Goal: Find specific page/section: Find specific page/section

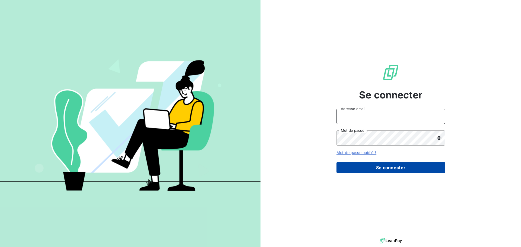
type input "[EMAIL_ADDRESS][DOMAIN_NAME]"
click at [396, 172] on button "Se connecter" at bounding box center [390, 167] width 108 height 11
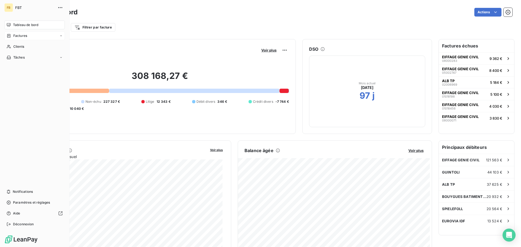
click at [23, 33] on div "Factures" at bounding box center [34, 35] width 60 height 9
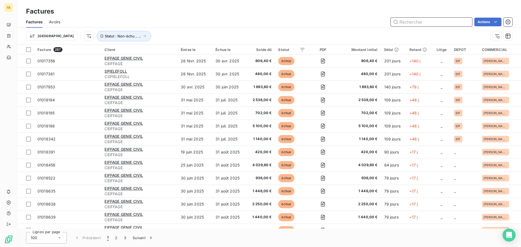
click at [407, 21] on input "text" at bounding box center [430, 22] width 81 height 9
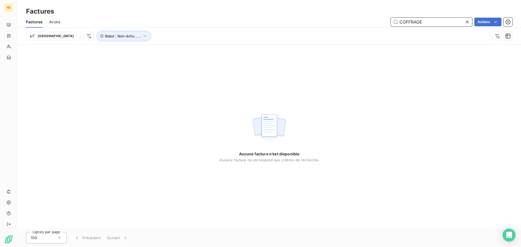
drag, startPoint x: 416, startPoint y: 24, endPoint x: 381, endPoint y: 26, distance: 35.0
click at [381, 26] on div "Factures Avoirs COFFRAGE Actions" at bounding box center [268, 21] width 503 height 11
type input "COFFRAGE"
click at [435, 18] on input "COFFRAGE" at bounding box center [430, 22] width 81 height 9
drag, startPoint x: 432, startPoint y: 18, endPoint x: 360, endPoint y: 23, distance: 71.7
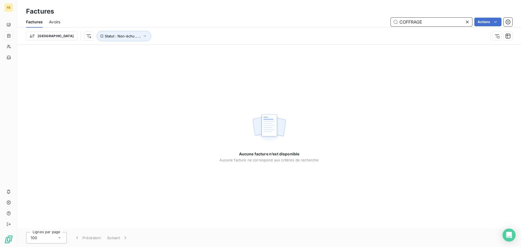
click at [360, 23] on div "COFFRAGE Actions" at bounding box center [289, 22] width 445 height 9
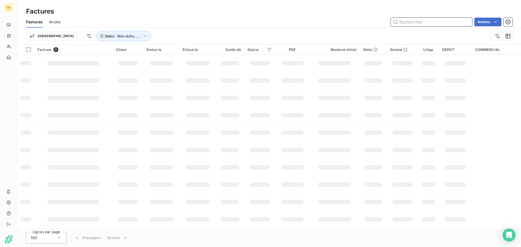
paste input "02006854"
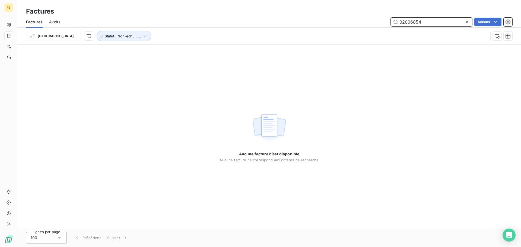
drag, startPoint x: 428, startPoint y: 22, endPoint x: 363, endPoint y: 24, distance: 65.7
click at [363, 24] on div "02006854 Actions" at bounding box center [289, 22] width 445 height 9
click at [399, 23] on input "02006854" at bounding box center [430, 22] width 81 height 9
type input "F2502006854"
click at [203, 115] on div "Aucune facture n’est disponible Aucune facture ne correspond aux critères de re…" at bounding box center [268, 137] width 503 height 184
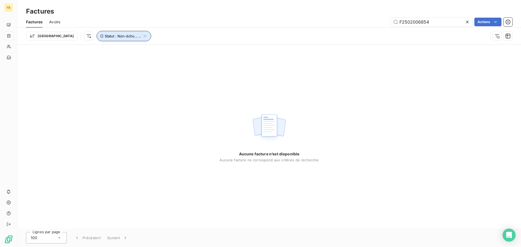
click at [105, 38] on span "Statut : Non-échu , ..." at bounding box center [123, 36] width 36 height 4
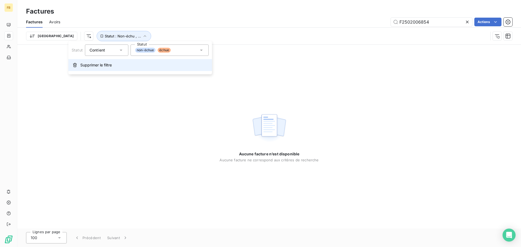
click at [98, 63] on span "Supprimer le filtre" at bounding box center [95, 64] width 31 height 5
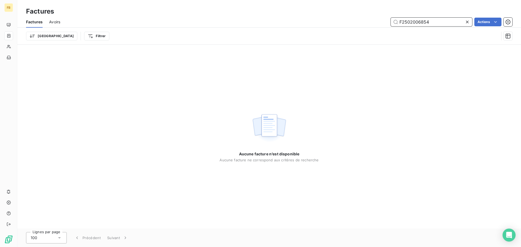
click at [440, 22] on input "F2502006854" at bounding box center [430, 22] width 81 height 9
drag, startPoint x: 439, startPoint y: 21, endPoint x: 371, endPoint y: 19, distance: 68.1
click at [371, 19] on div "F2502006854 Actions" at bounding box center [289, 22] width 445 height 9
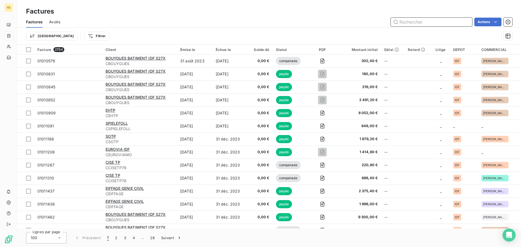
click at [418, 22] on input "text" at bounding box center [430, 22] width 81 height 9
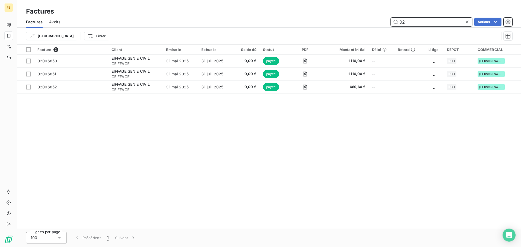
type input "0"
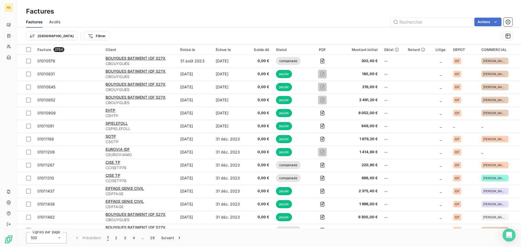
click at [157, 14] on div "Factures" at bounding box center [268, 12] width 503 height 10
click at [399, 24] on input "text" at bounding box center [430, 22] width 81 height 9
paste input "02006854"
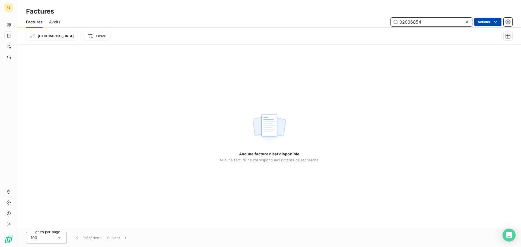
type input "02006854"
click at [482, 24] on html "FB Factures Factures Avoirs 02006854 Actions Trier Filtrer Aucune facture n’est…" at bounding box center [260, 123] width 521 height 247
click at [485, 21] on html "FB Factures Factures Avoirs 02006854 Actions Trier Filtrer Aucune facture n’est…" at bounding box center [260, 123] width 521 height 247
click at [75, 39] on html "FB Factures Factures Avoirs 02006854 Actions Trier Filtrer Aucune facture n’est…" at bounding box center [260, 123] width 521 height 247
click at [51, 24] on html "FB Factures Factures Avoirs 02006854 Actions Trier Filtrer Aucune facture n’est…" at bounding box center [260, 123] width 521 height 247
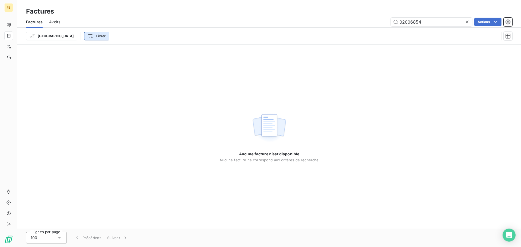
click at [63, 33] on html "FB Factures Factures Avoirs 02006854 Actions Trier Filtrer Aucune facture n’est…" at bounding box center [260, 123] width 521 height 247
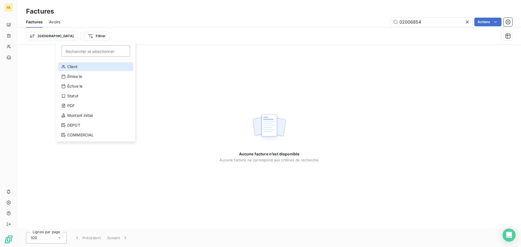
click at [72, 65] on div "Client" at bounding box center [95, 66] width 75 height 9
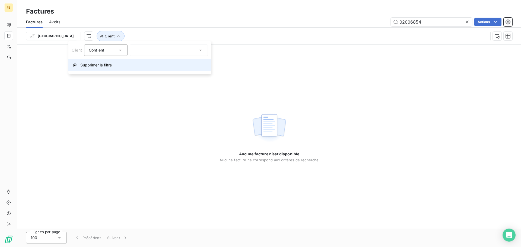
click at [101, 63] on span "Supprimer le filtre" at bounding box center [95, 64] width 31 height 5
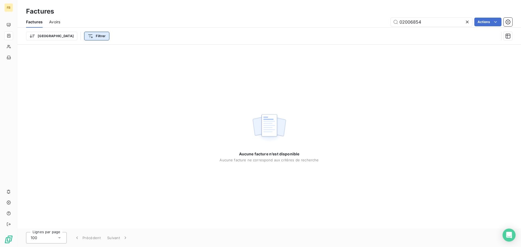
click at [67, 37] on html "FB Factures Factures Avoirs 02006854 Actions Trier Filtrer Aucune facture n’est…" at bounding box center [260, 123] width 521 height 247
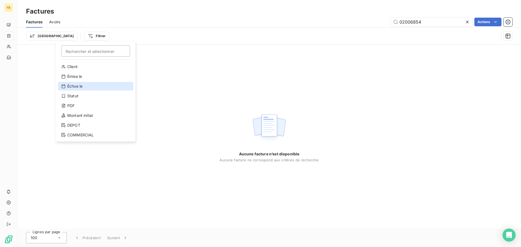
click at [77, 88] on div "Échue le" at bounding box center [95, 86] width 75 height 9
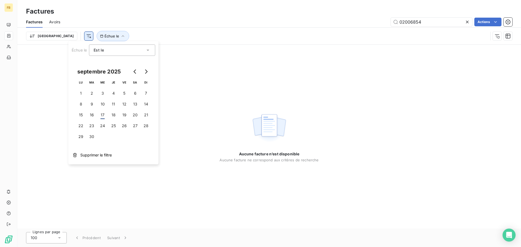
click at [61, 34] on html "FB Factures Factures Avoirs 02006854 Actions Trier Échue le Aucune facture n’es…" at bounding box center [260, 123] width 521 height 247
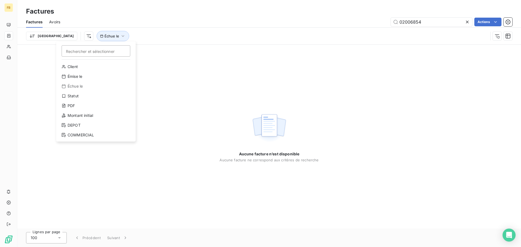
click at [43, 68] on html "FB Factures Factures Avoirs 02006854 Actions Trier Rechercher et sélectionner C…" at bounding box center [260, 123] width 521 height 247
click at [60, 36] on html "FB Factures Factures Avoirs 02006854 Actions Trier Rechercher et sélectionner C…" at bounding box center [260, 123] width 521 height 247
click at [80, 38] on html "FB Factures Factures Avoirs 02006854 Actions Trier Échue le Aucune facture n’es…" at bounding box center [260, 123] width 521 height 247
click at [71, 51] on div "Aucune facture n’est disponible Aucune facture ne correspond aux critères de re…" at bounding box center [268, 137] width 503 height 184
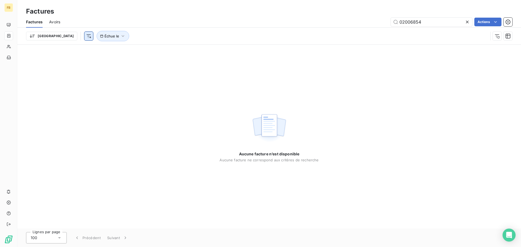
click at [63, 38] on html "FB Factures Factures Avoirs 02006854 Actions Trier Échue le Aucune facture n’es…" at bounding box center [260, 123] width 521 height 247
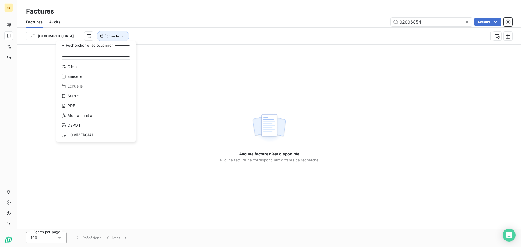
click at [79, 46] on input "Rechercher et sélectionner" at bounding box center [96, 50] width 69 height 11
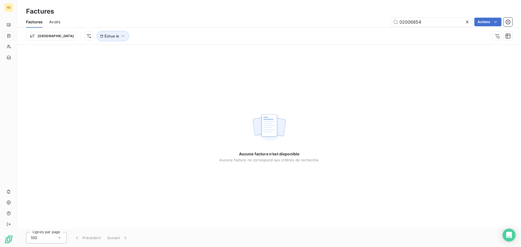
click at [82, 39] on html "FB Factures Factures Avoirs 02006854 Actions Trier Échue le Aucune facture n’es…" at bounding box center [260, 123] width 521 height 247
click at [122, 36] on icon "button" at bounding box center [123, 36] width 3 height 2
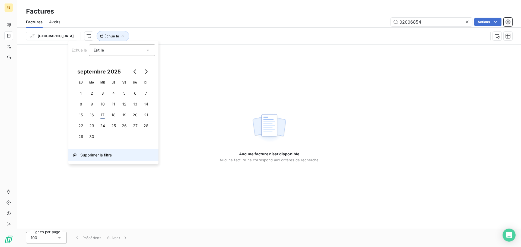
click at [90, 153] on span "Supprimer le filtre" at bounding box center [95, 154] width 31 height 5
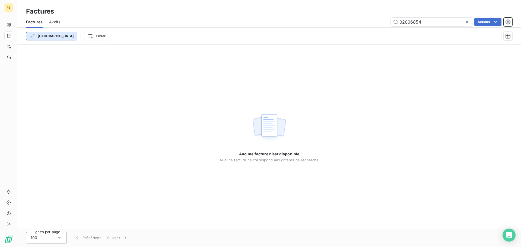
click at [46, 36] on html "FB Factures Factures Avoirs 02006854 Actions Trier Filtrer Aucune facture n’est…" at bounding box center [260, 123] width 521 height 247
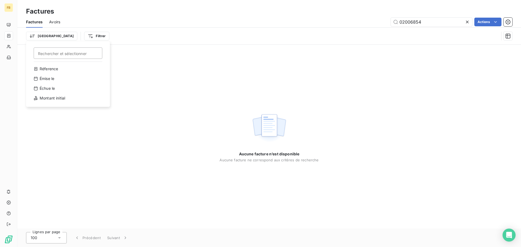
click at [36, 36] on html "FB Factures Factures Avoirs 02006854 Actions Trier Rechercher et sélectionner R…" at bounding box center [260, 123] width 521 height 247
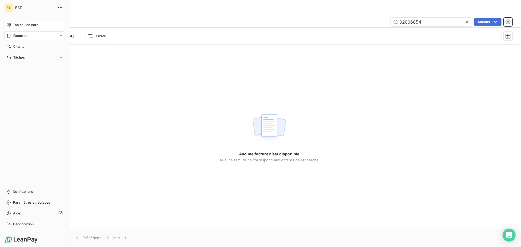
click at [19, 25] on span "Tableau de bord" at bounding box center [25, 25] width 25 height 5
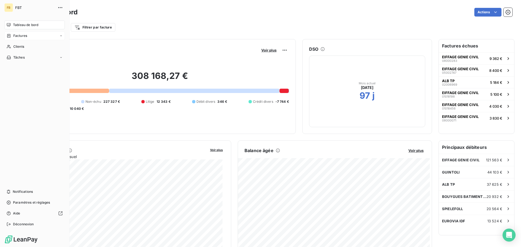
click at [21, 31] on div "Factures" at bounding box center [34, 35] width 60 height 9
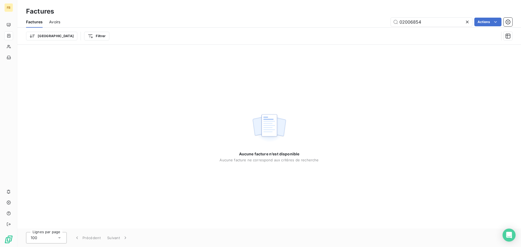
click at [252, 68] on div "Aucune facture n’est disponible Aucune facture ne correspond aux critères de re…" at bounding box center [268, 137] width 503 height 184
